Goal: Information Seeking & Learning: Find specific fact

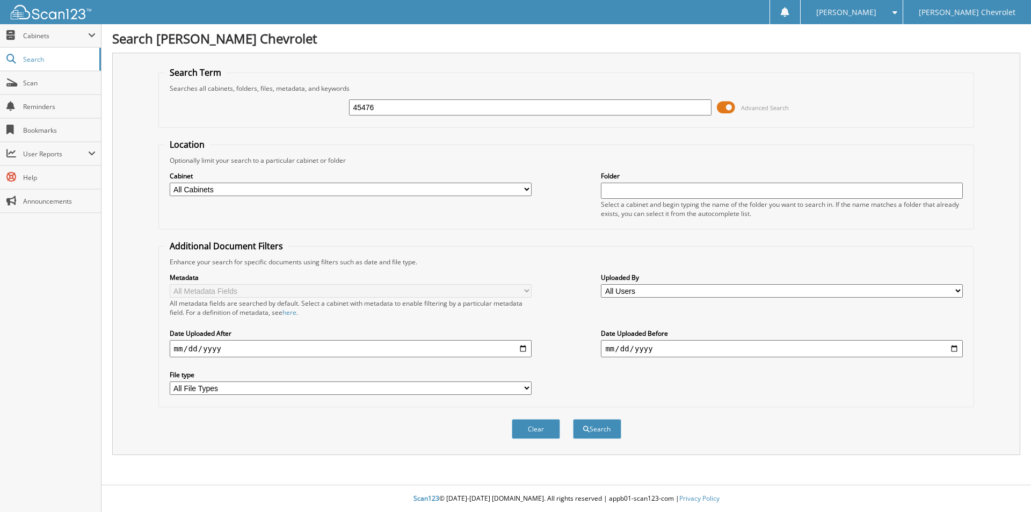
type input "45476"
click at [573, 419] on button "Search" at bounding box center [597, 429] width 48 height 20
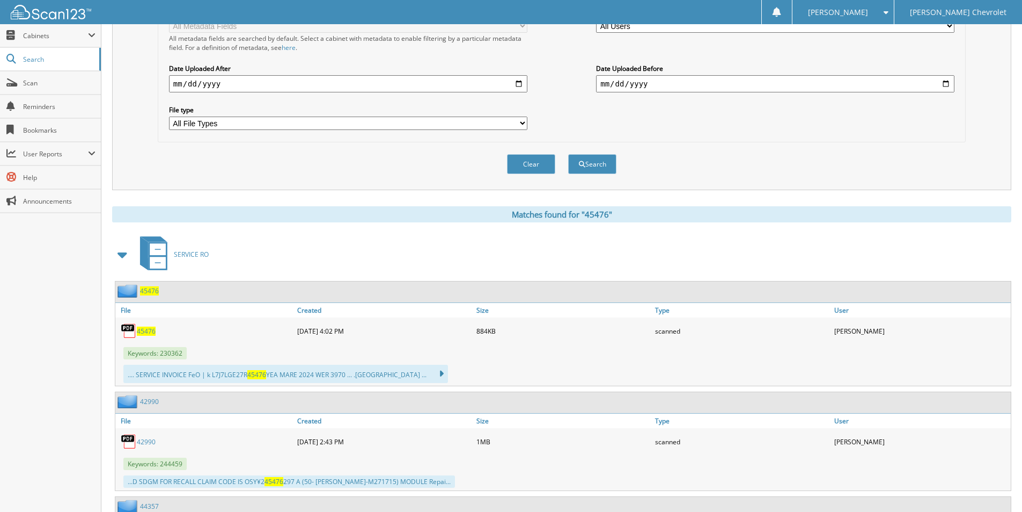
scroll to position [288, 0]
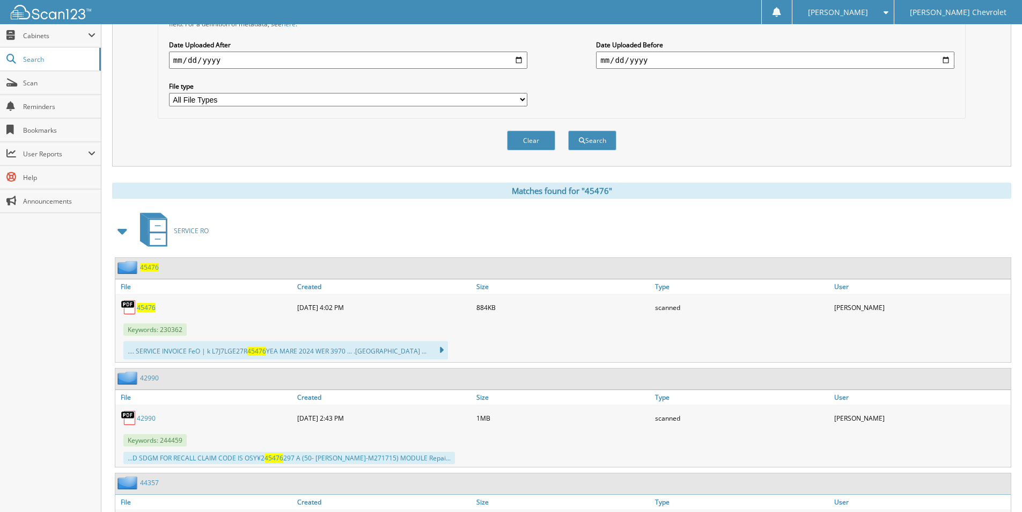
click at [140, 305] on span "45476" at bounding box center [146, 307] width 19 height 9
click at [542, 140] on button "Clear" at bounding box center [531, 140] width 48 height 20
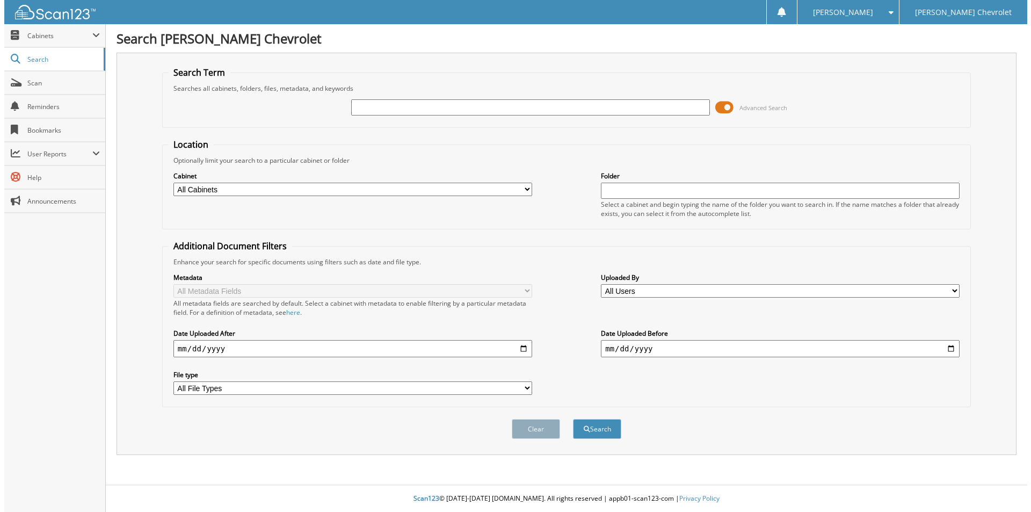
scroll to position [0, 0]
click at [373, 107] on input "text" at bounding box center [530, 107] width 362 height 16
type input "45676"
click at [573, 419] on button "Search" at bounding box center [597, 429] width 48 height 20
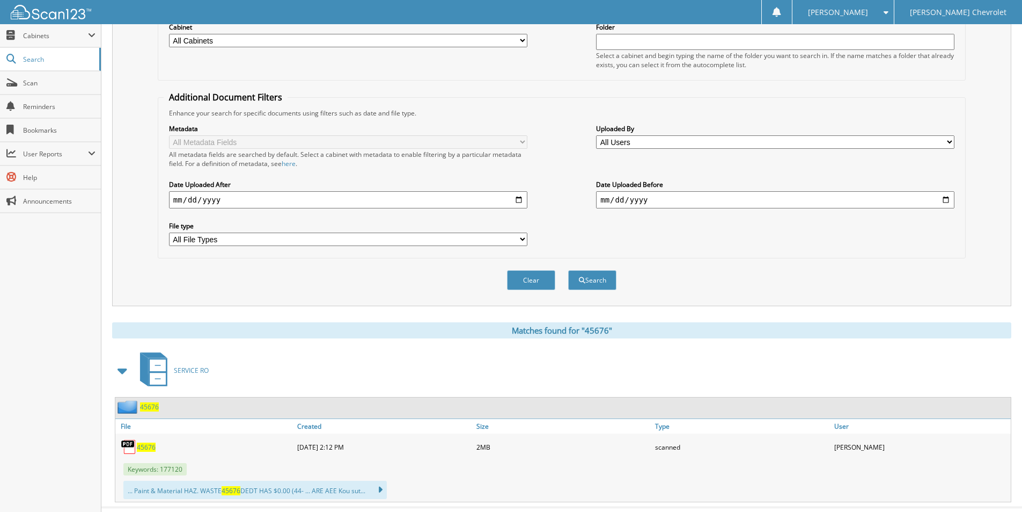
scroll to position [149, 0]
click at [150, 447] on span "45676" at bounding box center [146, 446] width 19 height 9
click at [528, 277] on button "Clear" at bounding box center [531, 279] width 48 height 20
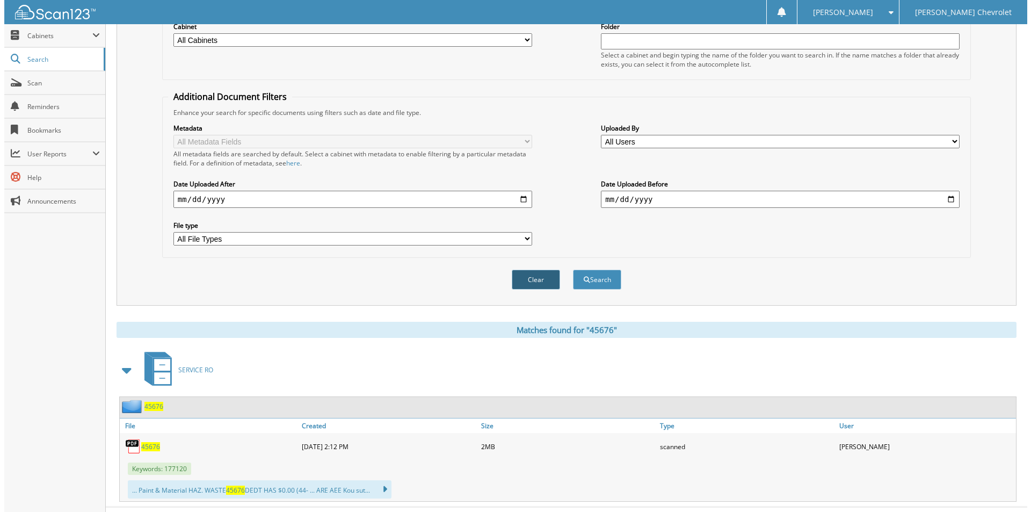
scroll to position [0, 0]
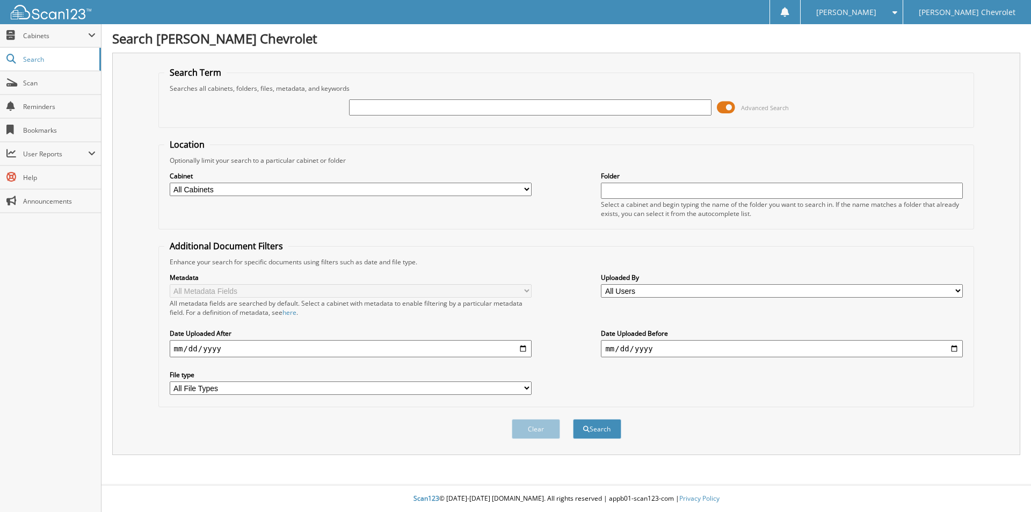
click at [355, 111] on input "text" at bounding box center [530, 107] width 362 height 16
type input "45476"
click at [573, 419] on button "Search" at bounding box center [597, 429] width 48 height 20
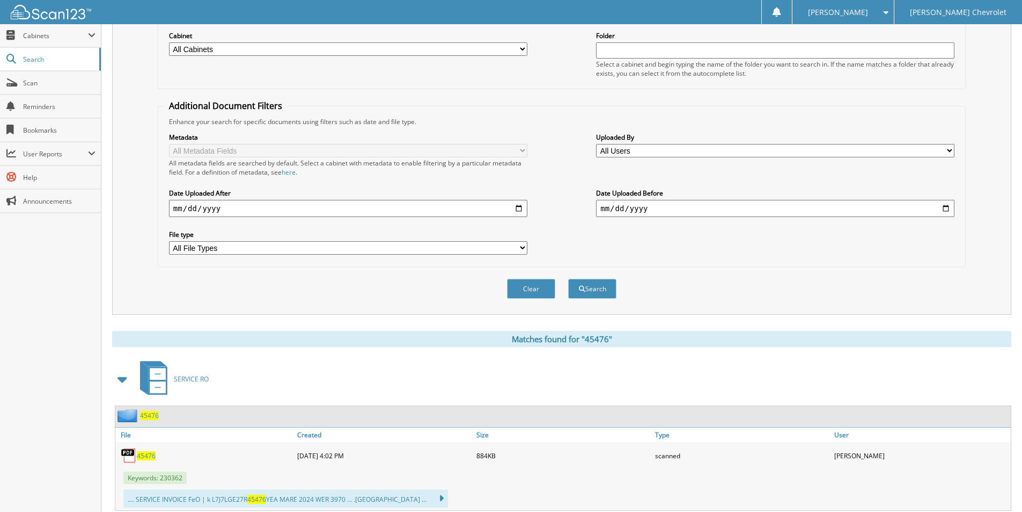
scroll to position [142, 0]
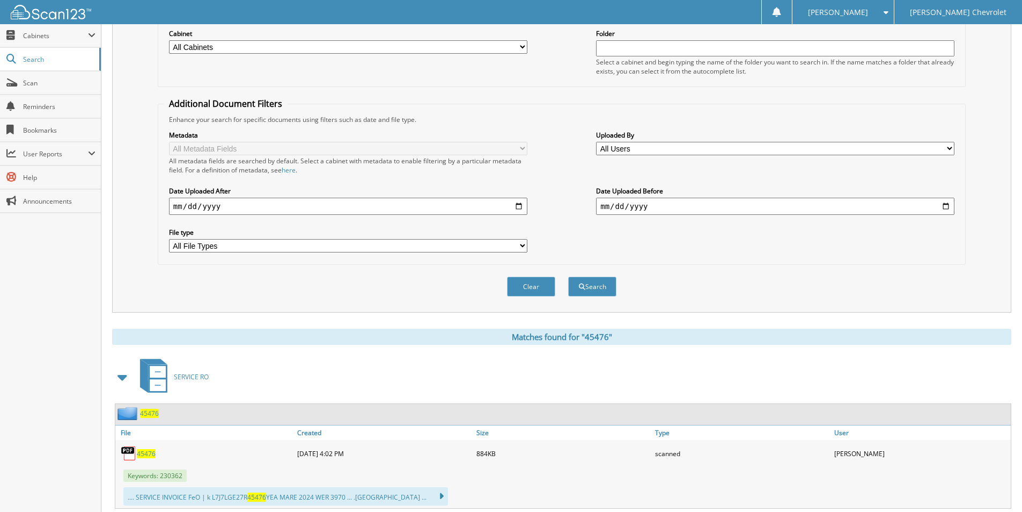
click at [147, 454] on span "45476" at bounding box center [146, 453] width 19 height 9
click at [523, 288] on button "Clear" at bounding box center [531, 286] width 48 height 20
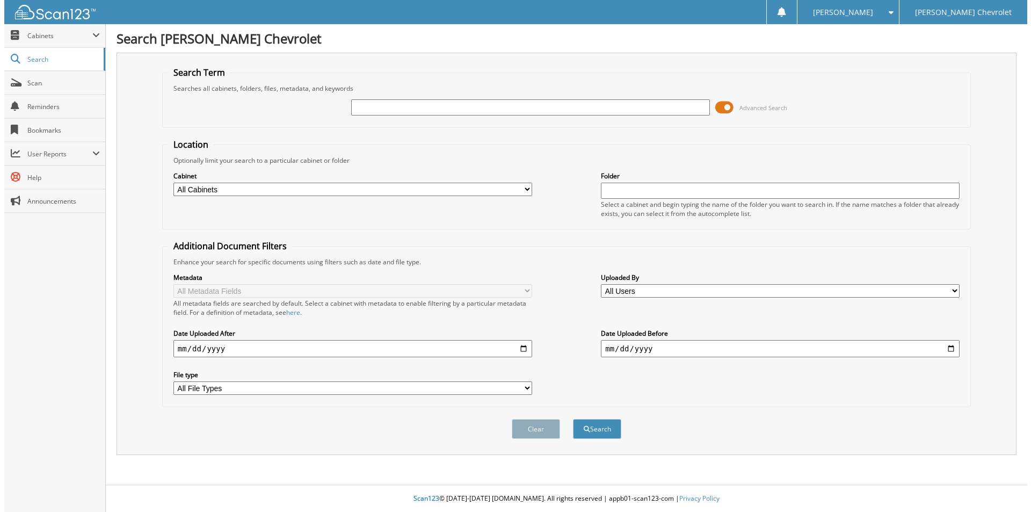
scroll to position [0, 0]
click at [363, 107] on input "text" at bounding box center [530, 107] width 362 height 16
type input "47208"
click at [573, 419] on button "Search" at bounding box center [597, 429] width 48 height 20
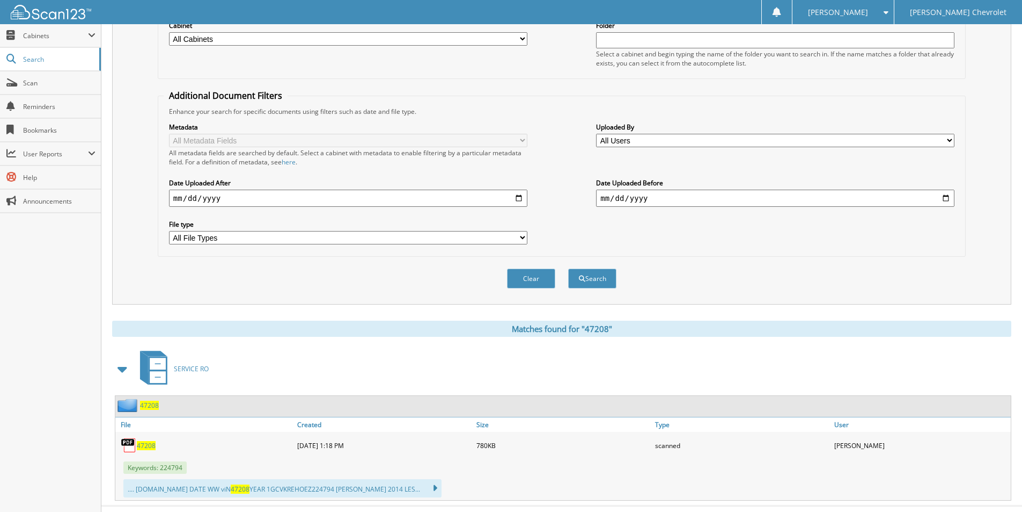
scroll to position [159, 0]
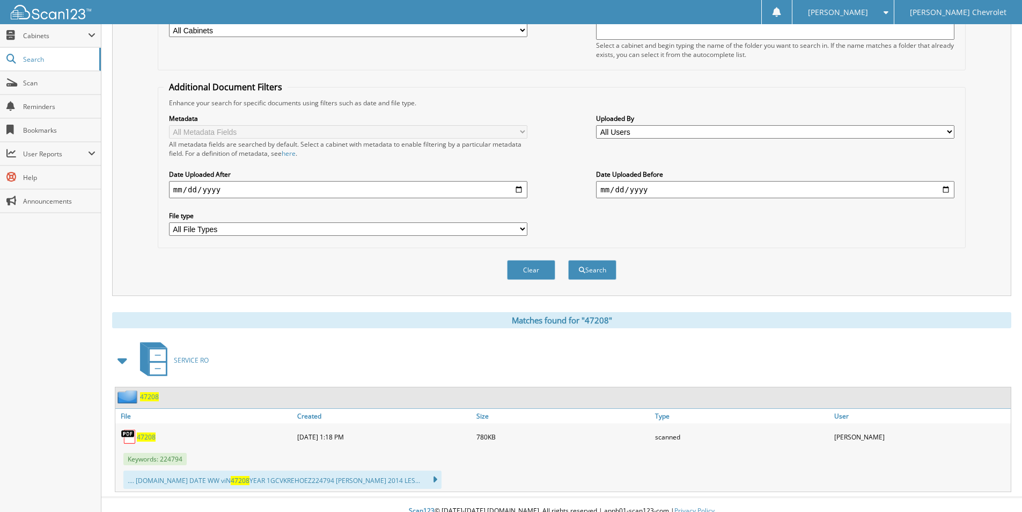
click at [149, 436] on span "47208" at bounding box center [146, 436] width 19 height 9
click at [520, 266] on button "Clear" at bounding box center [531, 270] width 48 height 20
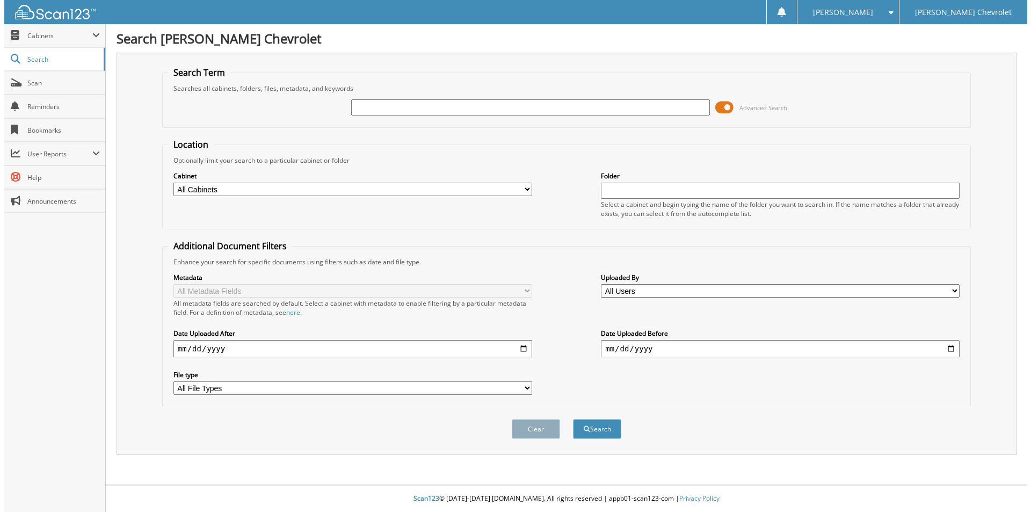
scroll to position [0, 0]
click at [420, 104] on input "text" at bounding box center [530, 107] width 362 height 16
type input "47132"
click at [573, 419] on button "Search" at bounding box center [597, 429] width 48 height 20
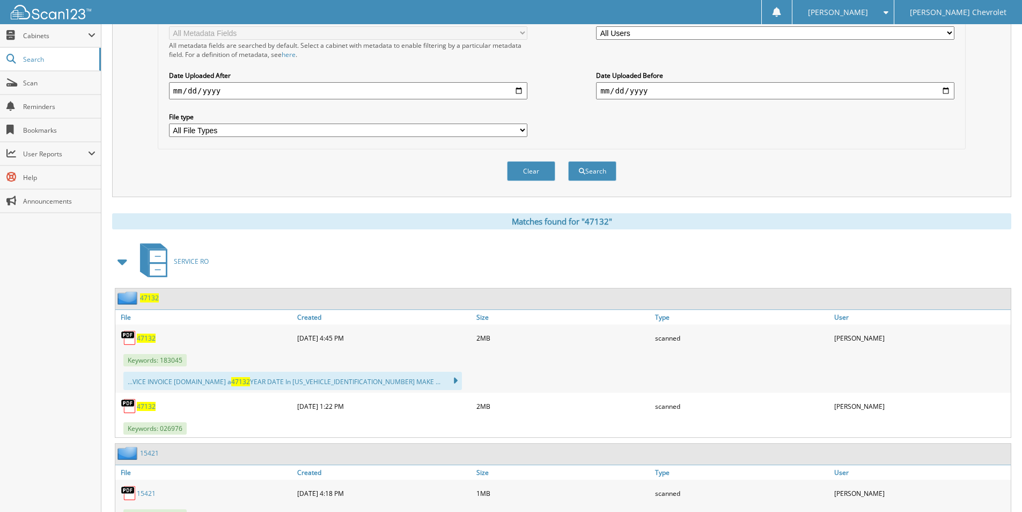
scroll to position [259, 0]
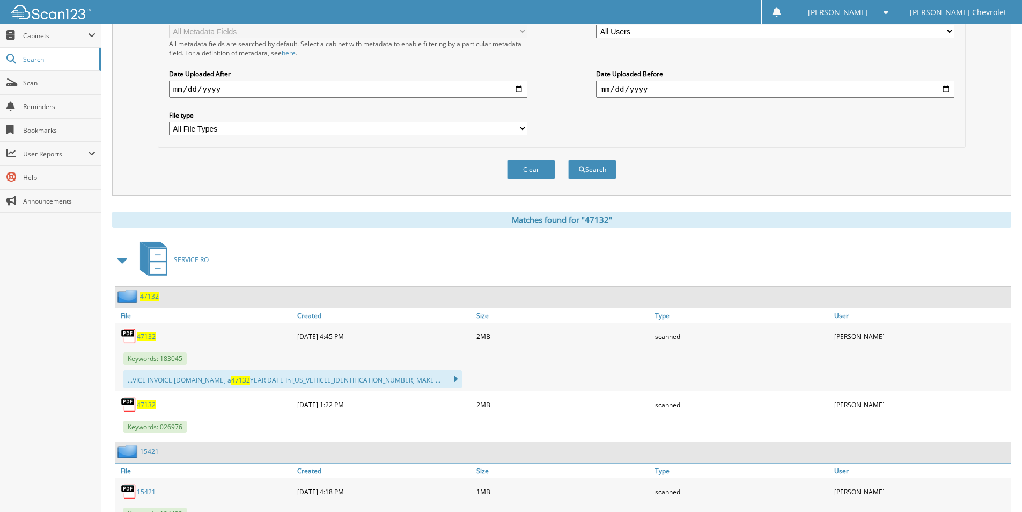
click at [149, 337] on span "47132" at bounding box center [146, 336] width 19 height 9
click at [515, 167] on button "Clear" at bounding box center [531, 169] width 48 height 20
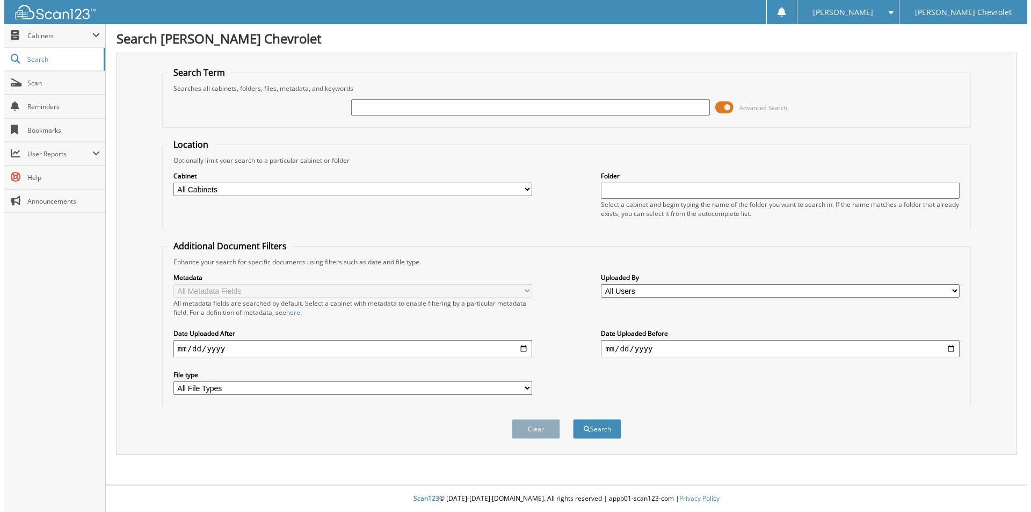
scroll to position [0, 0]
click at [360, 106] on input "text" at bounding box center [530, 107] width 362 height 16
type input "46159"
click at [573, 419] on button "Search" at bounding box center [597, 429] width 48 height 20
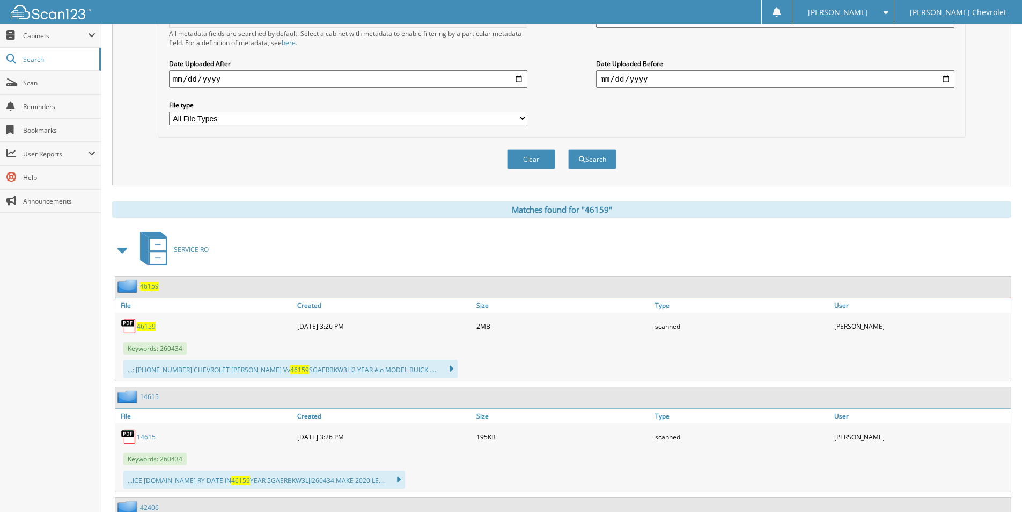
scroll to position [273, 0]
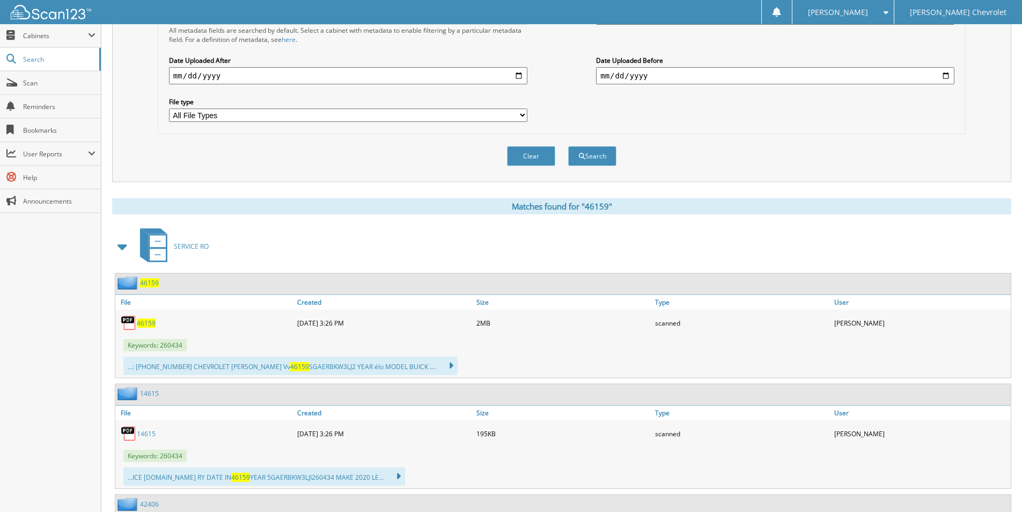
click at [148, 323] on span "46159" at bounding box center [146, 322] width 19 height 9
click at [149, 434] on link "14615" at bounding box center [146, 433] width 19 height 9
click at [536, 155] on button "Clear" at bounding box center [531, 156] width 48 height 20
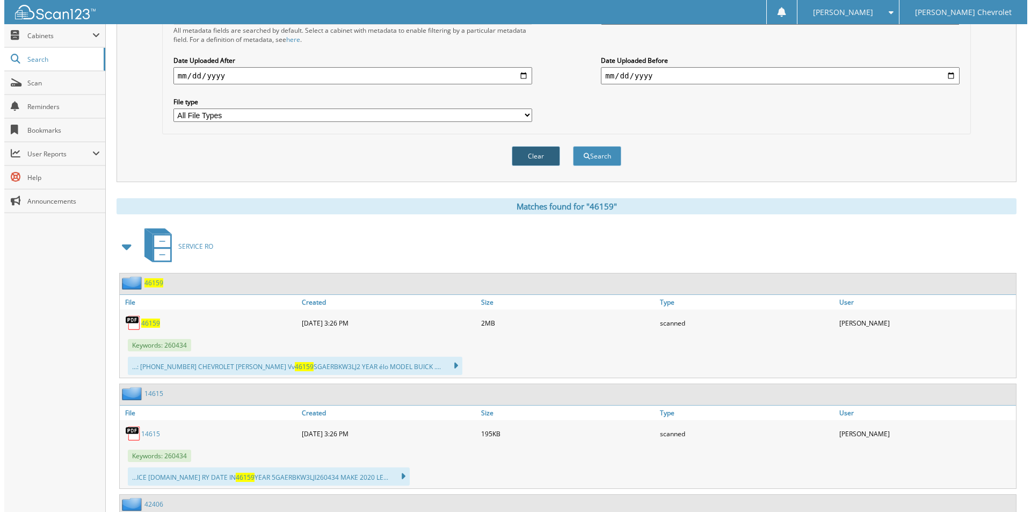
scroll to position [0, 0]
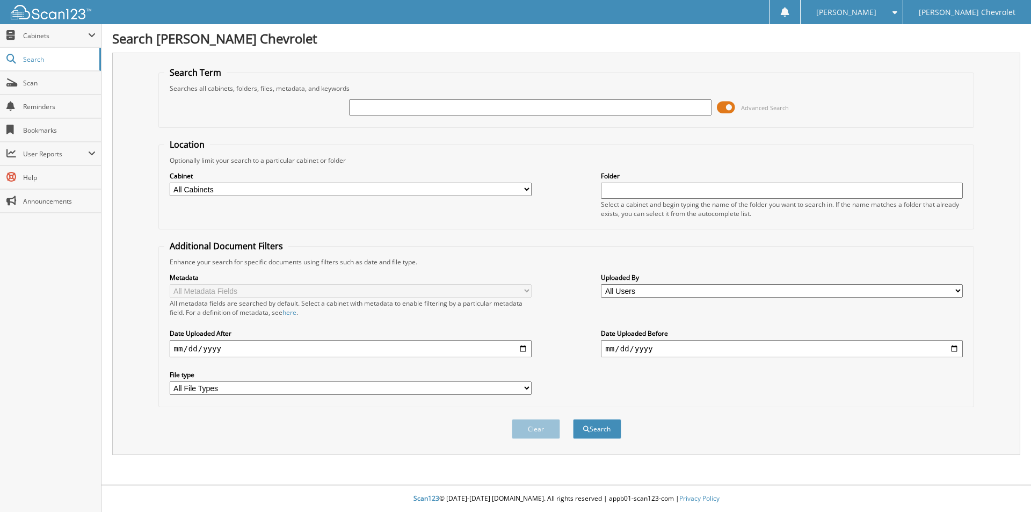
click at [395, 105] on input "text" at bounding box center [530, 107] width 362 height 16
type input "47441"
click at [573, 419] on button "Search" at bounding box center [597, 429] width 48 height 20
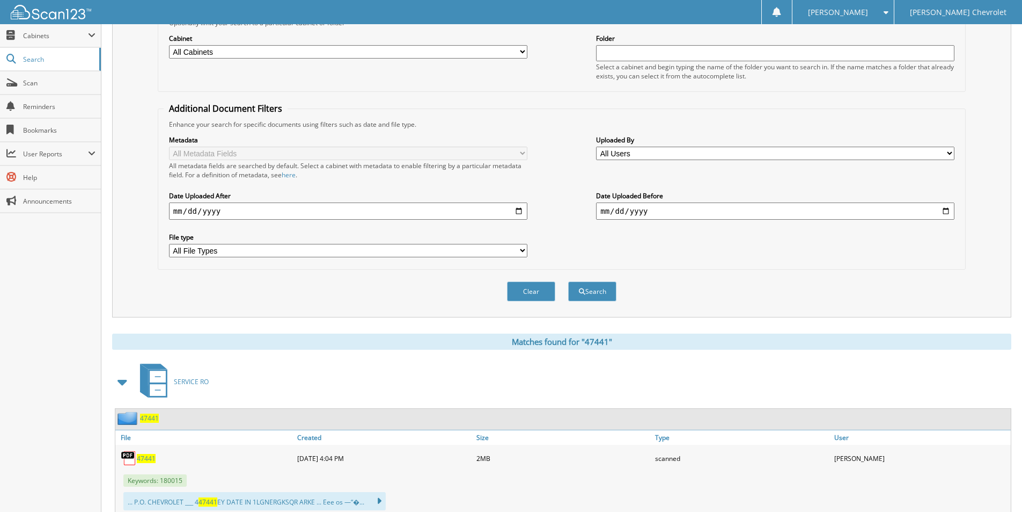
scroll to position [142, 0]
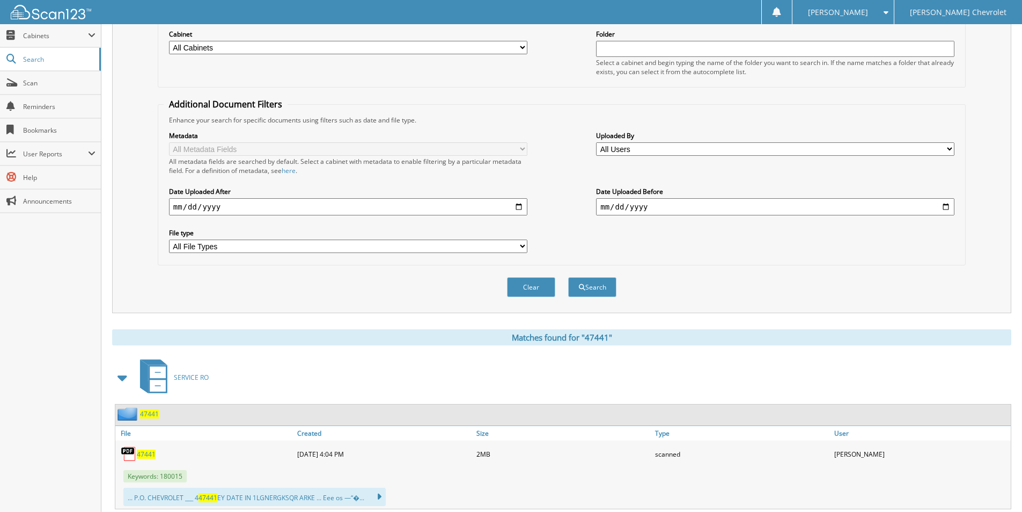
click at [142, 456] on span "47441" at bounding box center [146, 453] width 19 height 9
click at [539, 284] on button "Clear" at bounding box center [531, 287] width 48 height 20
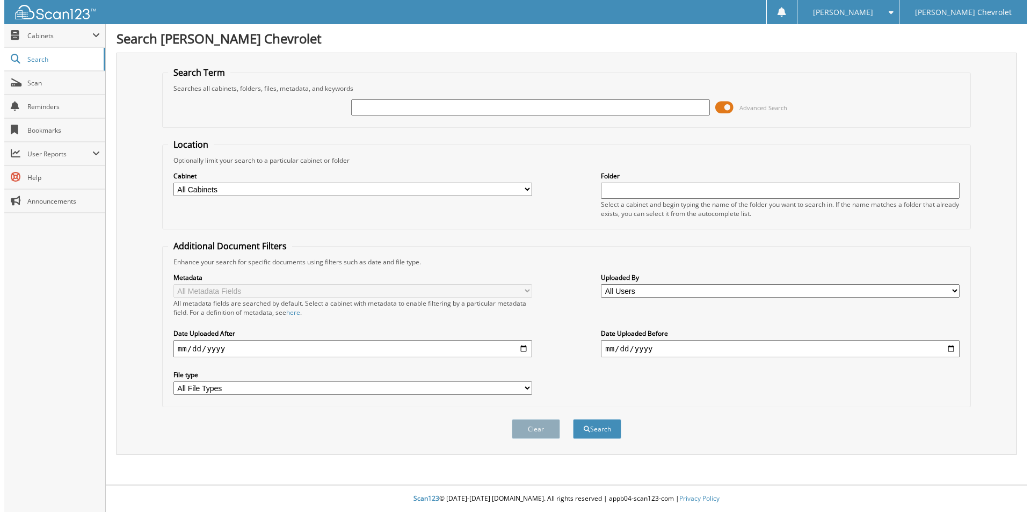
scroll to position [0, 0]
click at [373, 107] on input "text" at bounding box center [530, 107] width 362 height 16
type input "46934"
click at [573, 419] on button "Search" at bounding box center [597, 429] width 48 height 20
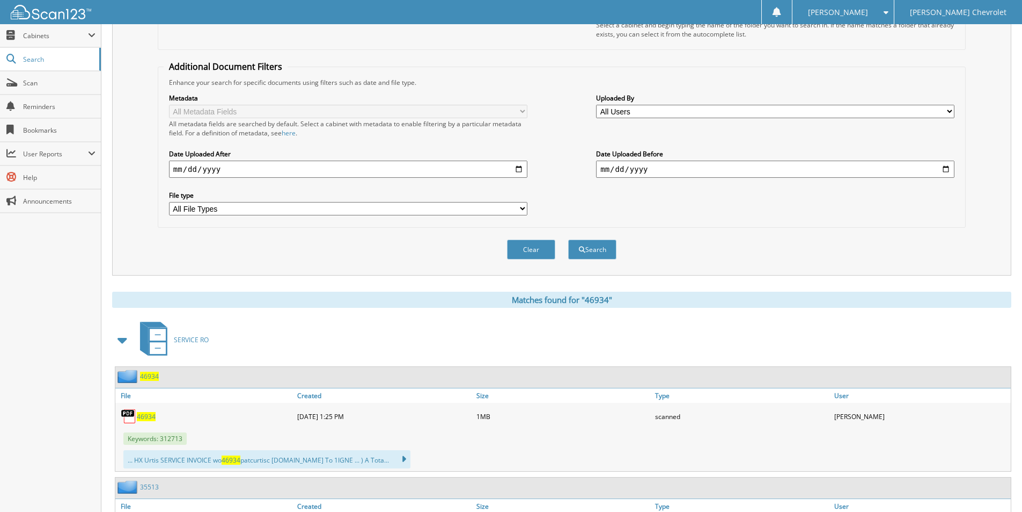
scroll to position [226, 0]
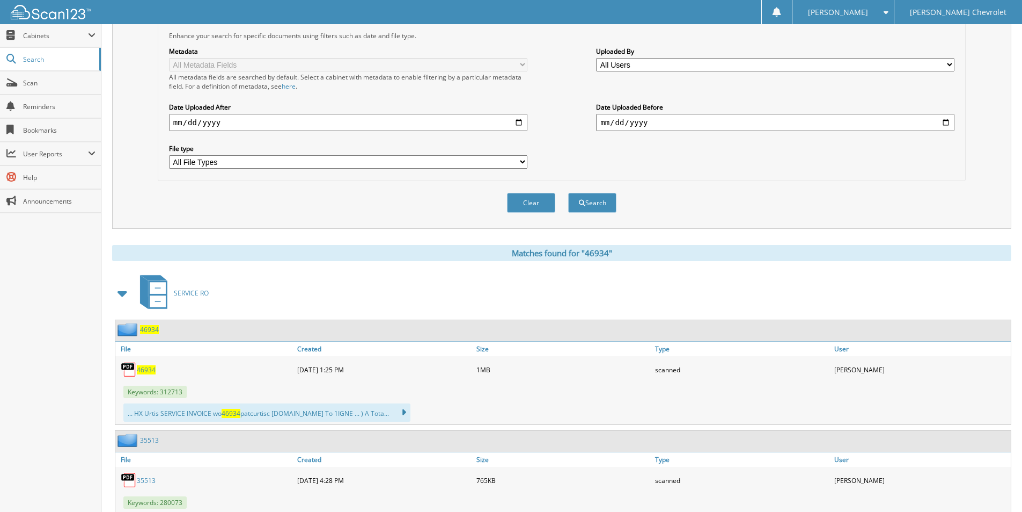
click at [144, 369] on span "46934" at bounding box center [146, 369] width 19 height 9
click at [529, 199] on button "Clear" at bounding box center [531, 203] width 48 height 20
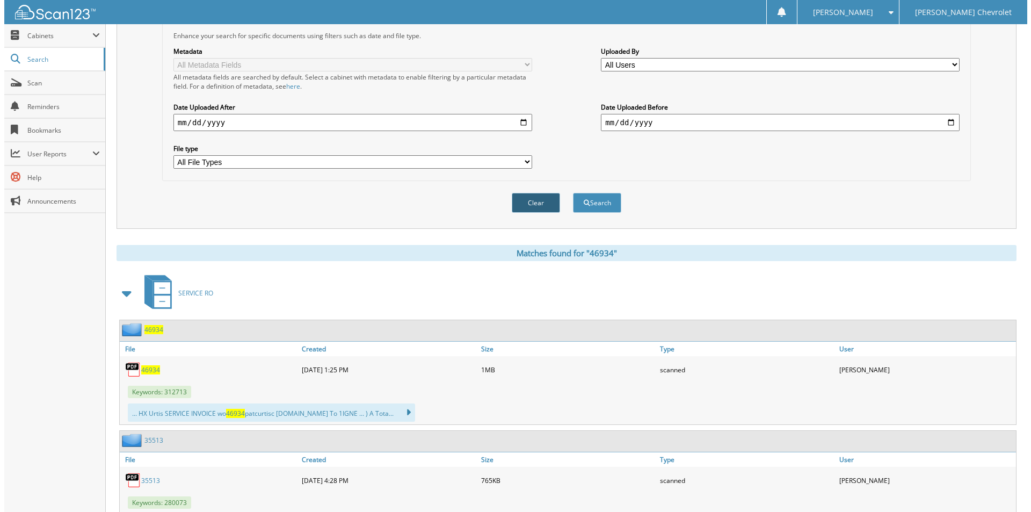
scroll to position [0, 0]
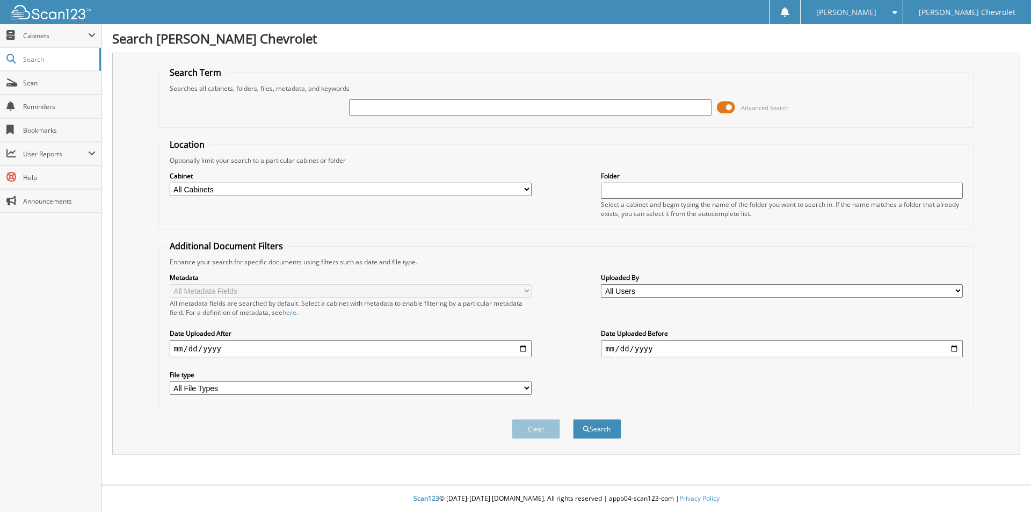
click at [360, 106] on input "text" at bounding box center [530, 107] width 362 height 16
type input "46499"
click at [573, 419] on button "Search" at bounding box center [597, 429] width 48 height 20
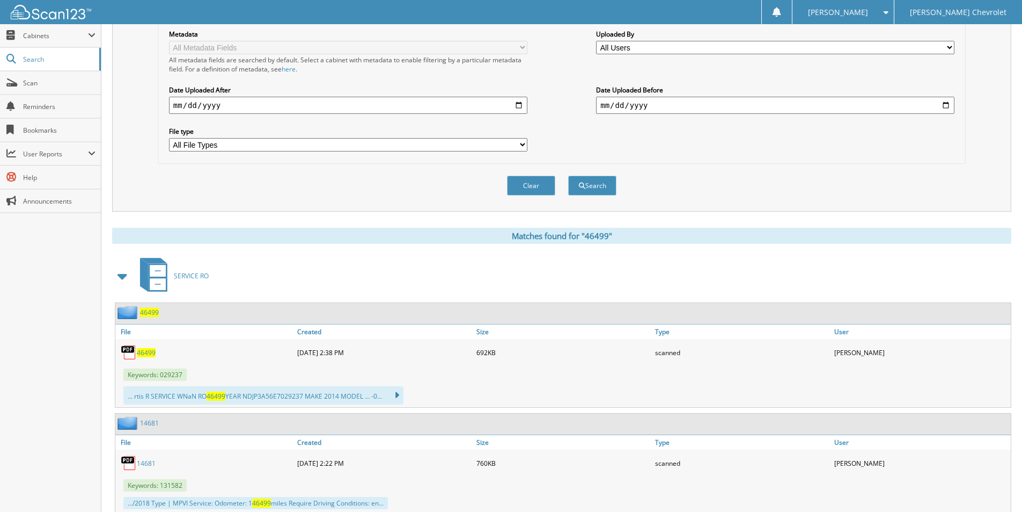
scroll to position [276, 0]
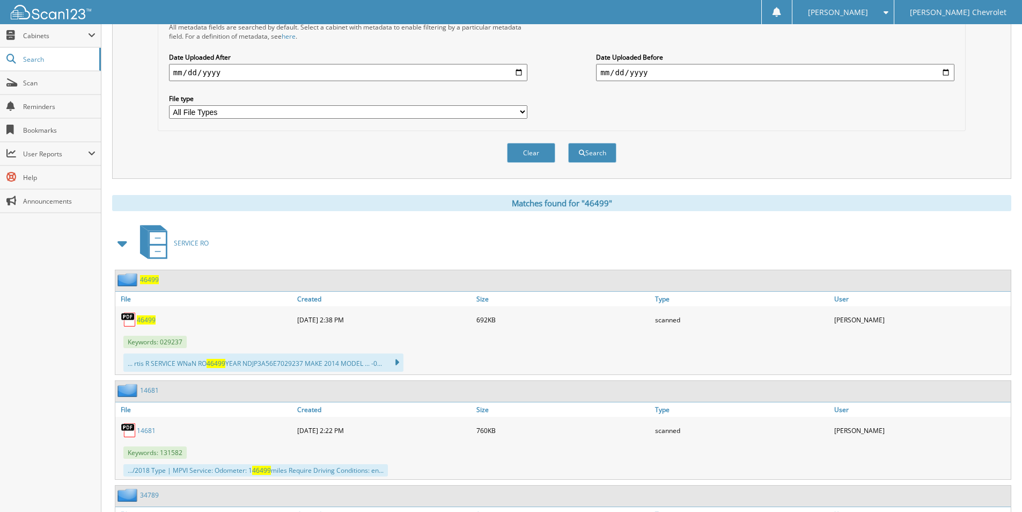
click at [147, 319] on span "46499" at bounding box center [146, 319] width 19 height 9
click at [534, 151] on button "Clear" at bounding box center [531, 153] width 48 height 20
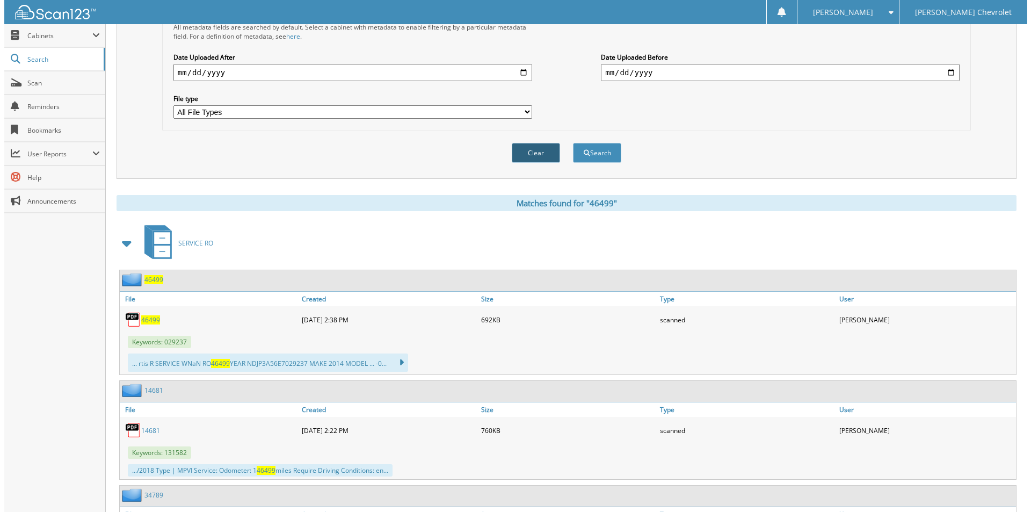
scroll to position [0, 0]
